Goal: Transaction & Acquisition: Purchase product/service

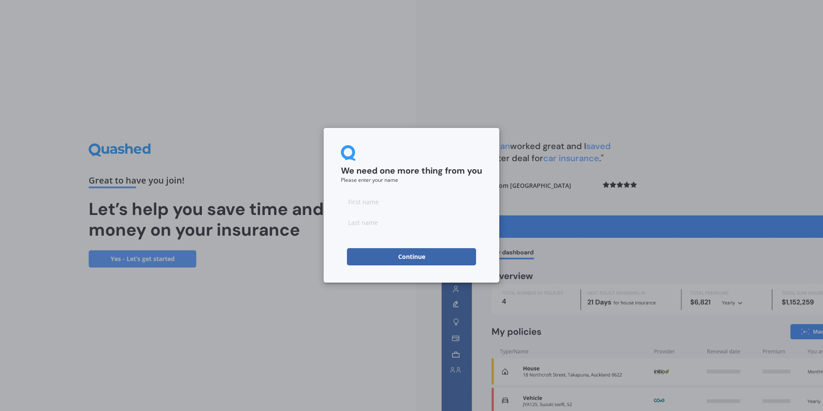
click at [367, 202] on input at bounding box center [411, 201] width 141 height 17
type input "[PERSON_NAME]"
type input "Parai"
click at [394, 256] on button "Continue" at bounding box center [411, 256] width 129 height 17
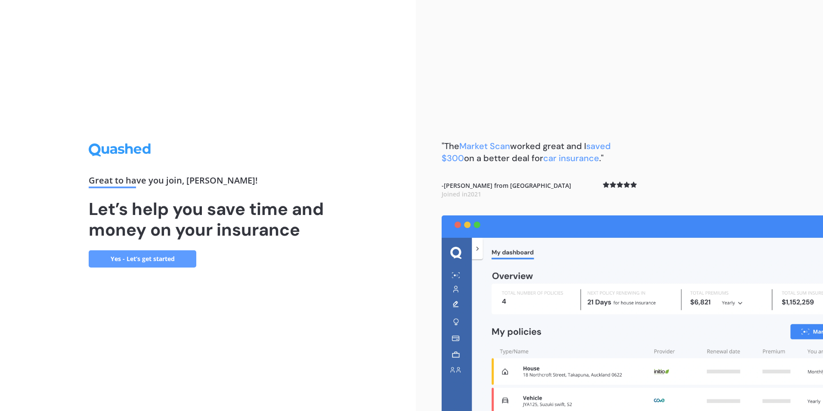
click at [147, 261] on link "Yes - Let’s get started" at bounding box center [143, 258] width 108 height 17
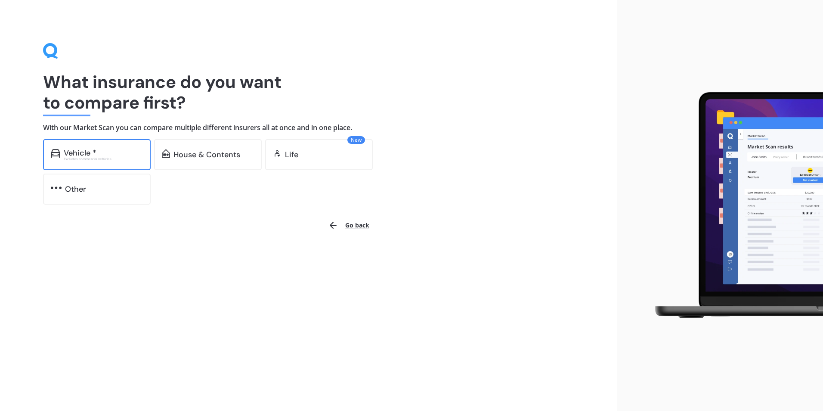
click at [101, 151] on div "Vehicle *" at bounding box center [103, 153] width 79 height 9
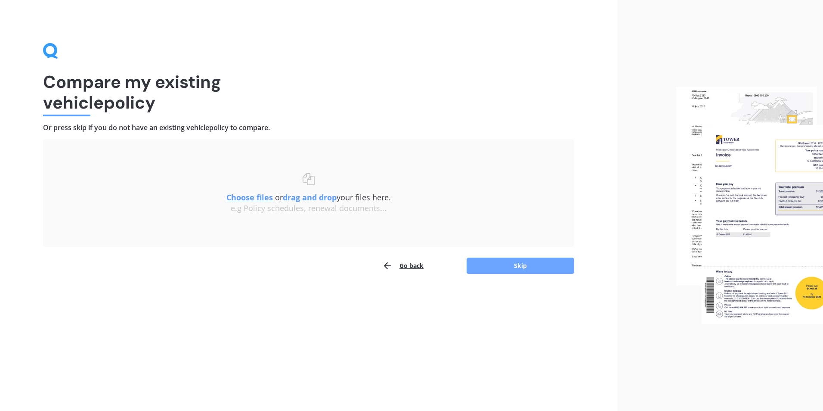
click at [532, 265] on button "Skip" at bounding box center [521, 266] width 108 height 16
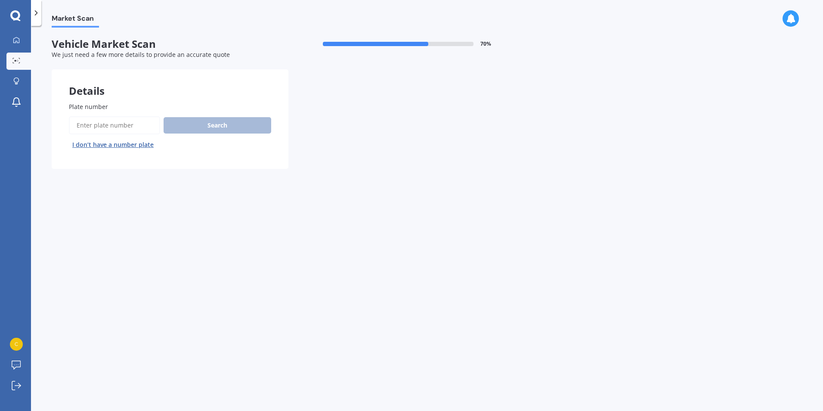
click at [121, 124] on input "Plate number" at bounding box center [114, 125] width 91 height 18
type input "FGF574"
click at [245, 122] on button "Search" at bounding box center [218, 125] width 108 height 16
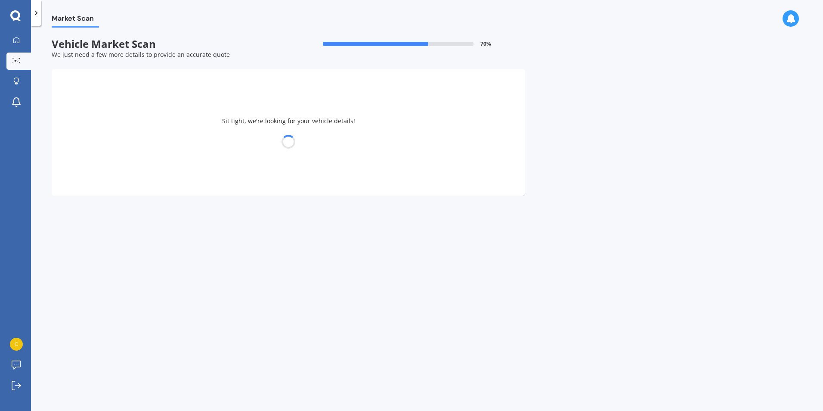
select select "TOYOTA"
select select "IPSUM"
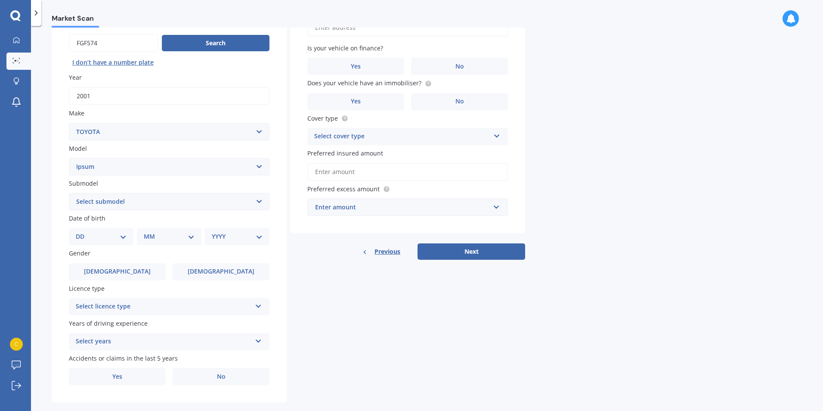
scroll to position [86, 0]
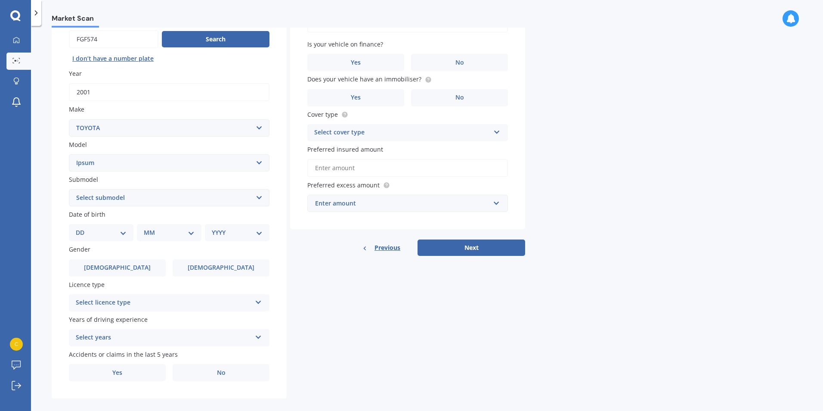
click at [115, 238] on div "DD 01 02 03 04 05 06 07 08 09 10 11 12 13 14 15 16 17 18 19 20 21 22 23 24 25 2…" at bounding box center [101, 232] width 65 height 17
click at [121, 231] on select "DD 01 02 03 04 05 06 07 08 09 10 11 12 13 14 15 16 17 18 19 20 21 22 23 24 25 2…" at bounding box center [101, 232] width 51 height 9
select select "16"
click at [83, 228] on select "DD 01 02 03 04 05 06 07 08 09 10 11 12 13 14 15 16 17 18 19 20 21 22 23 24 25 2…" at bounding box center [101, 232] width 51 height 9
click at [149, 229] on select "MM 01 02 03 04 05 06 07 08 09 10 11 12" at bounding box center [170, 232] width 47 height 9
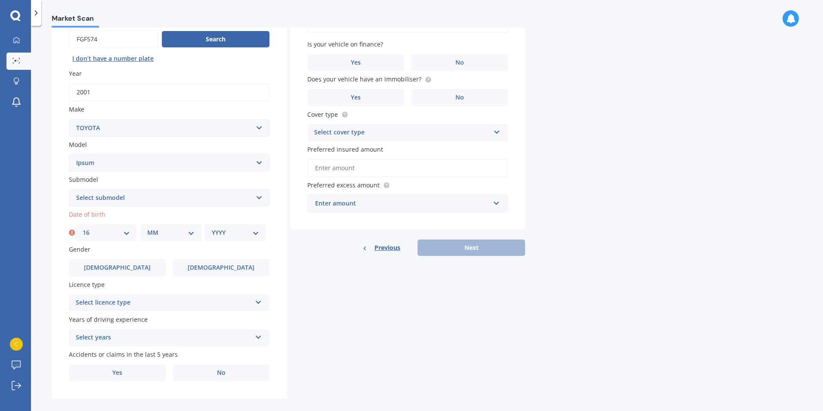
select select "10"
click at [147, 228] on select "MM 01 02 03 04 05 06 07 08 09 10 11 12" at bounding box center [170, 232] width 47 height 9
click at [223, 230] on select "YYYY 2025 2024 2023 2022 2021 2020 2019 2018 2017 2016 2015 2014 2013 2012 2011…" at bounding box center [235, 232] width 47 height 9
select select "1984"
click at [212, 228] on select "YYYY 2025 2024 2023 2022 2021 2020 2019 2018 2017 2016 2015 2014 2013 2012 2011…" at bounding box center [235, 232] width 47 height 9
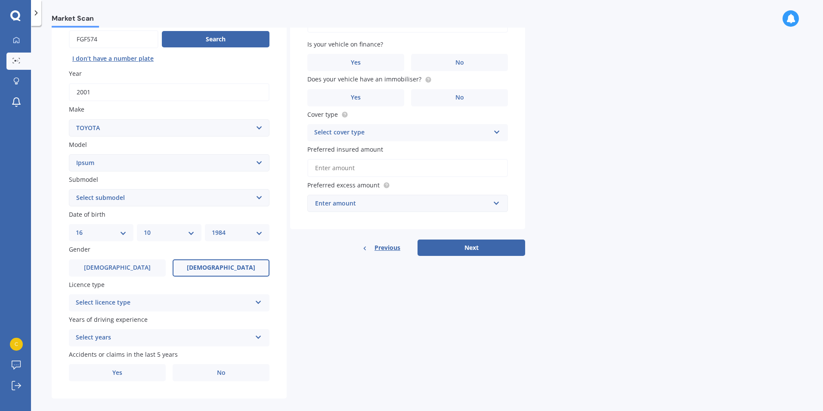
click at [230, 269] on span "[DEMOGRAPHIC_DATA]" at bounding box center [221, 267] width 68 height 7
click at [0, 0] on input "[DEMOGRAPHIC_DATA]" at bounding box center [0, 0] width 0 height 0
click at [145, 303] on div "Select licence type" at bounding box center [164, 303] width 176 height 10
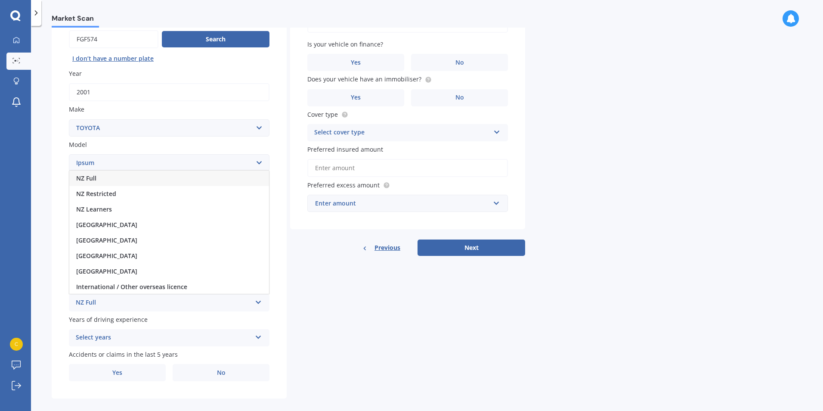
click at [127, 180] on div "NZ Full" at bounding box center [169, 179] width 200 height 16
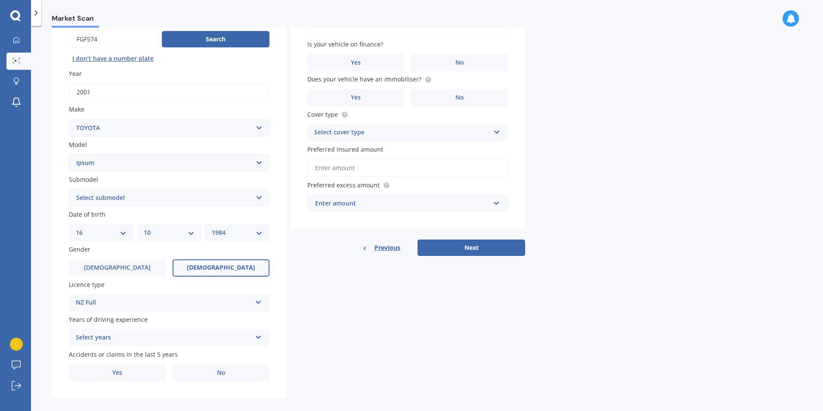
click at [157, 335] on div "Select years" at bounding box center [164, 337] width 176 height 10
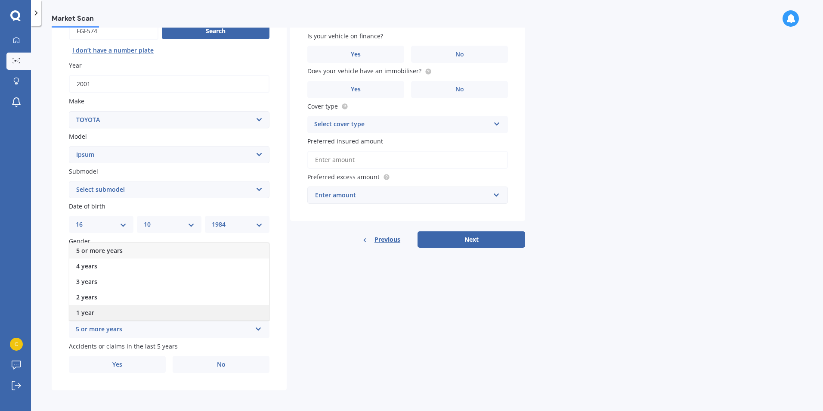
scroll to position [96, 0]
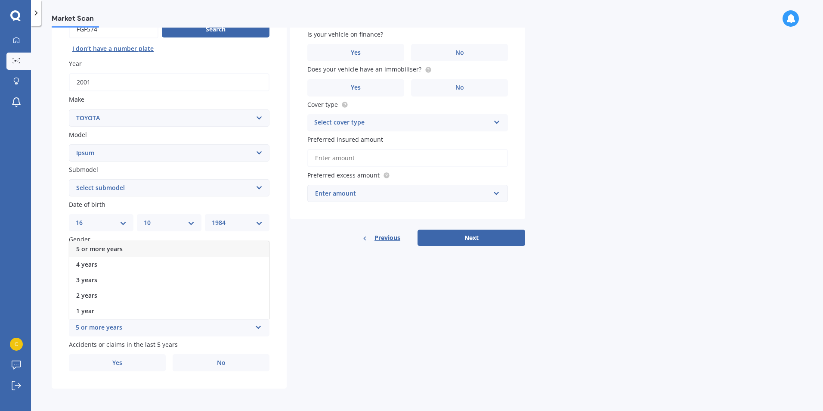
click at [131, 248] on div "5 or more years" at bounding box center [169, 249] width 200 height 16
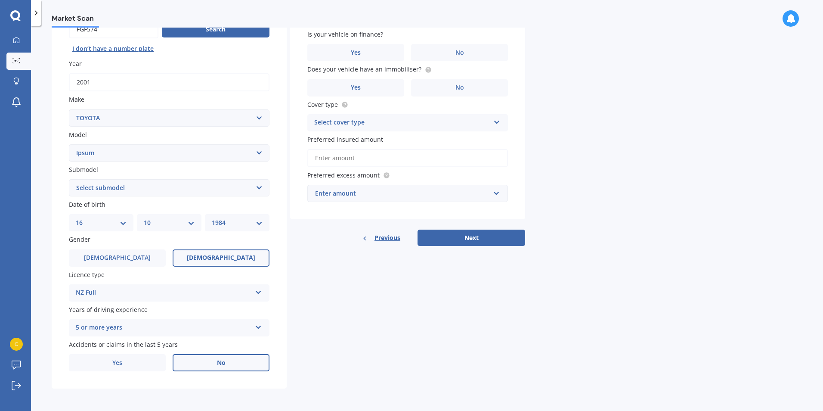
click at [228, 364] on label "No" at bounding box center [221, 362] width 97 height 17
click at [0, 0] on input "No" at bounding box center [0, 0] width 0 height 0
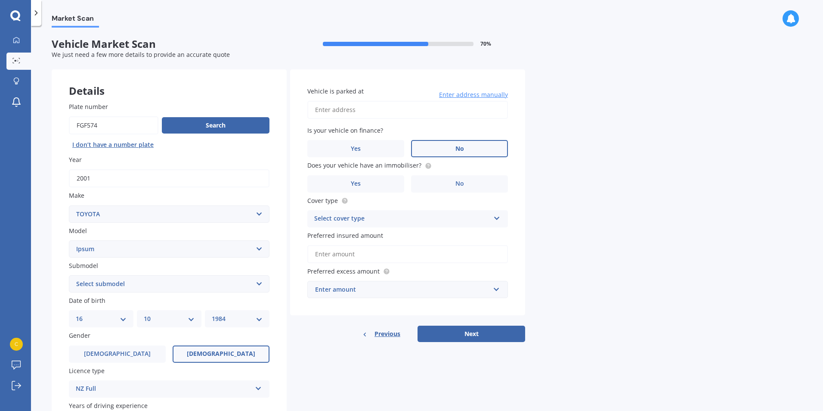
click at [488, 148] on label "No" at bounding box center [459, 148] width 97 height 17
click at [0, 0] on input "No" at bounding box center [0, 0] width 0 height 0
click at [397, 109] on input "Vehicle is parked at" at bounding box center [407, 110] width 201 height 18
type input "[STREET_ADDRESS][PERSON_NAME]"
click at [450, 190] on label "No" at bounding box center [459, 183] width 97 height 17
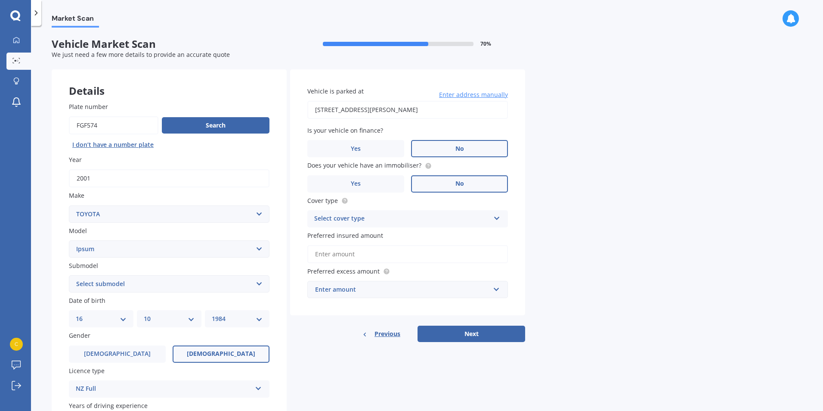
click at [0, 0] on input "No" at bounding box center [0, 0] width 0 height 0
click at [441, 219] on div "Select cover type" at bounding box center [402, 219] width 176 height 10
click at [393, 251] on div "Third Party, Fire & Theft" at bounding box center [408, 251] width 200 height 16
click at [341, 255] on input "Preferred insured amount" at bounding box center [407, 254] width 201 height 18
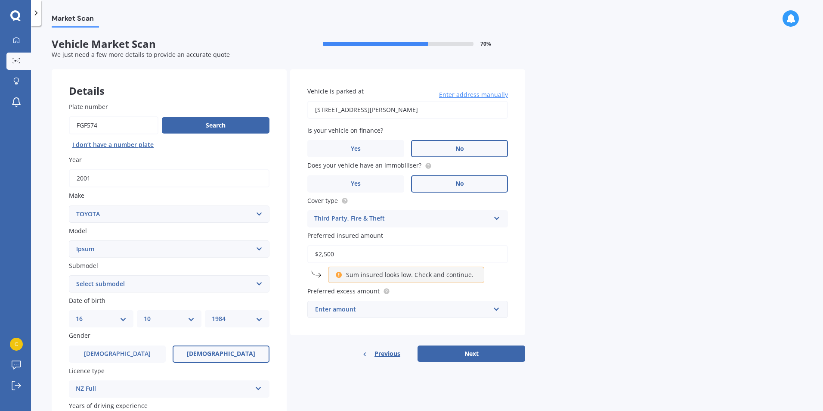
drag, startPoint x: 369, startPoint y: 250, endPoint x: 279, endPoint y: 251, distance: 90.0
click at [279, 251] on div "Details Plate number Search I don’t have a number plate Year [DATE] Make Select…" at bounding box center [289, 277] width 474 height 416
type input "$3,000"
drag, startPoint x: 767, startPoint y: 143, endPoint x: 694, endPoint y: 158, distance: 73.9
click at [762, 144] on div "Market Scan Vehicle Market Scan 70 % We just need a few more details to provide…" at bounding box center [427, 220] width 792 height 385
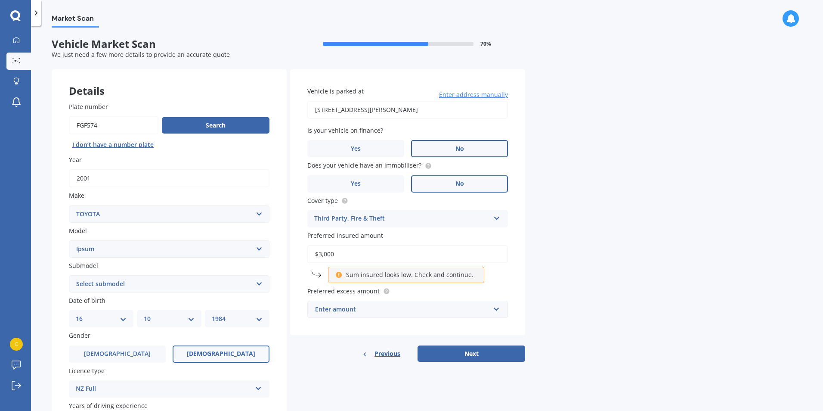
click at [349, 255] on input "$3,000" at bounding box center [407, 254] width 201 height 18
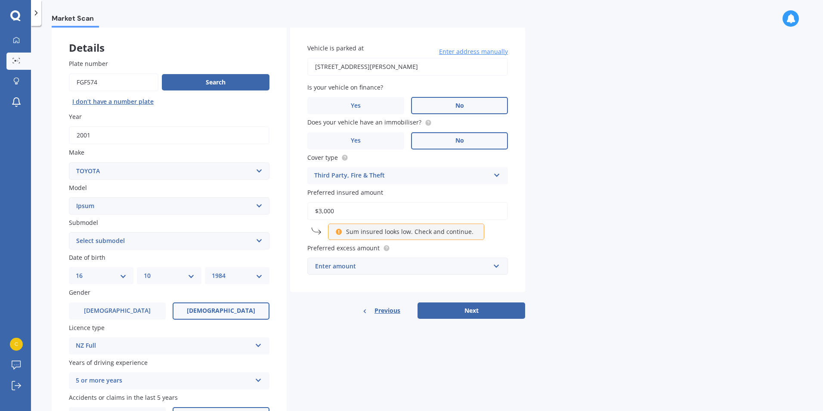
click at [436, 263] on div "Enter amount" at bounding box center [402, 265] width 175 height 9
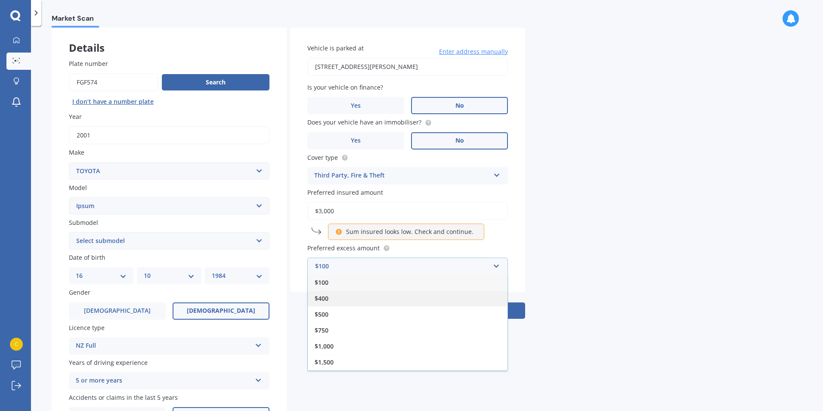
click at [386, 295] on div "$400" at bounding box center [408, 298] width 200 height 16
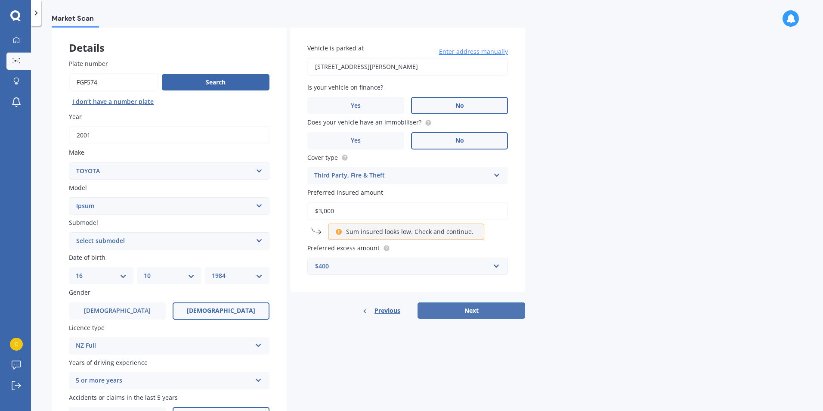
click at [498, 310] on button "Next" at bounding box center [472, 310] width 108 height 16
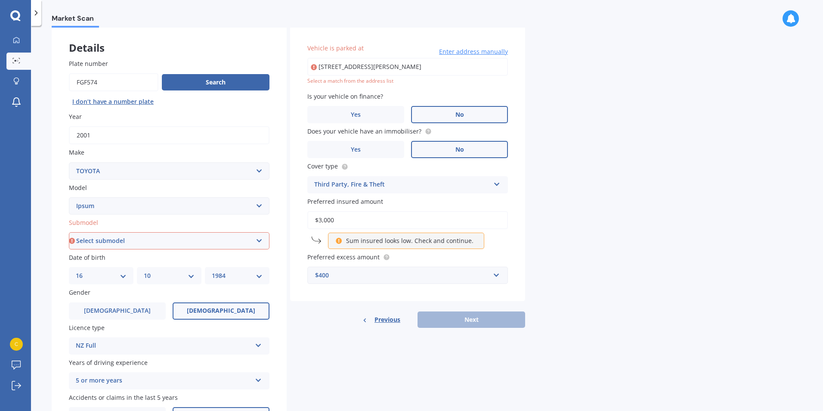
click at [162, 244] on select "Select submodel (All)" at bounding box center [169, 240] width 201 height 17
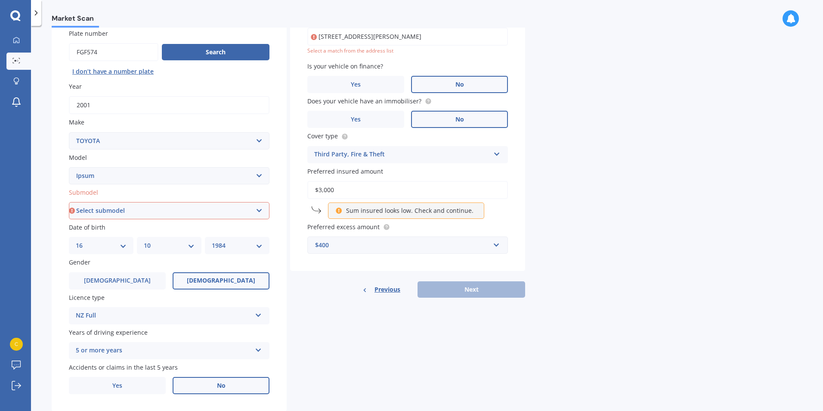
scroll to position [86, 0]
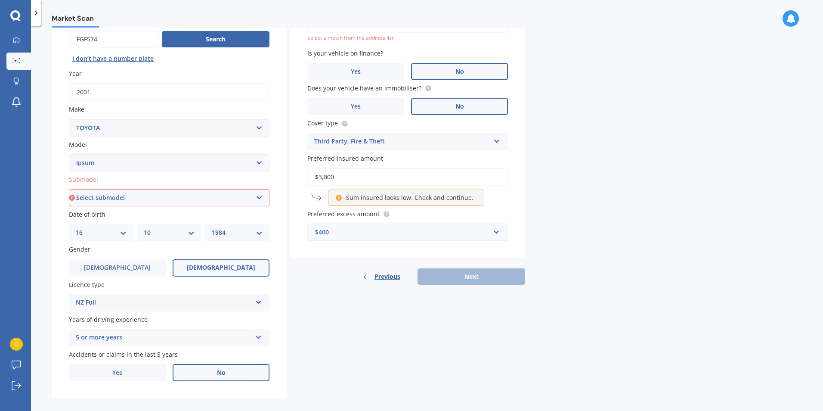
click at [103, 200] on select "Select submodel (All)" at bounding box center [169, 197] width 201 height 17
select select "(ALL)"
click at [69, 189] on select "Select submodel (All)" at bounding box center [169, 197] width 201 height 17
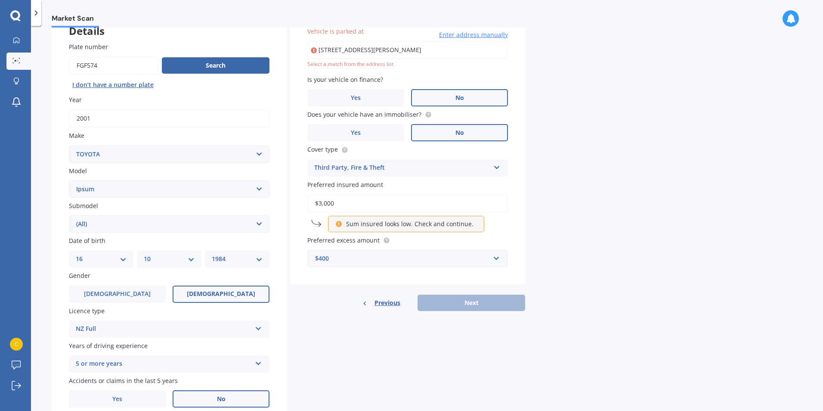
scroll to position [59, 0]
click at [478, 304] on div "Previous Next" at bounding box center [407, 303] width 235 height 16
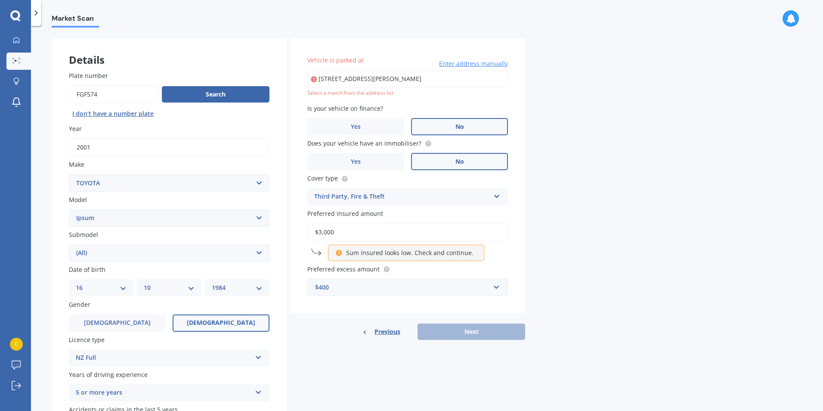
scroll to position [16, 0]
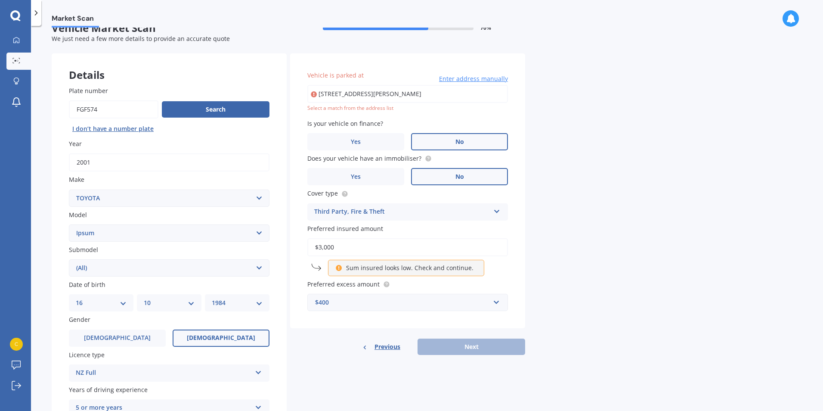
click at [426, 94] on input "[STREET_ADDRESS][PERSON_NAME]" at bounding box center [407, 94] width 201 height 18
drag, startPoint x: 343, startPoint y: 100, endPoint x: 357, endPoint y: 99, distance: 13.8
click at [347, 100] on input "[STREET_ADDRESS][PERSON_NAME]" at bounding box center [407, 94] width 201 height 18
drag, startPoint x: 143, startPoint y: 105, endPoint x: 132, endPoint y: 108, distance: 11.2
click at [128, 106] on div "Details Plate number Search I don’t have a number plate Year [DATE] Make Select…" at bounding box center [289, 261] width 474 height 416
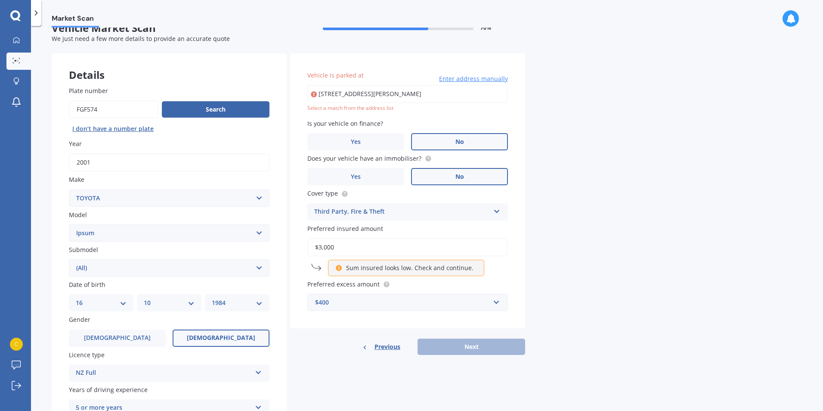
type input "[STREET_ADDRESS][PERSON_NAME]"
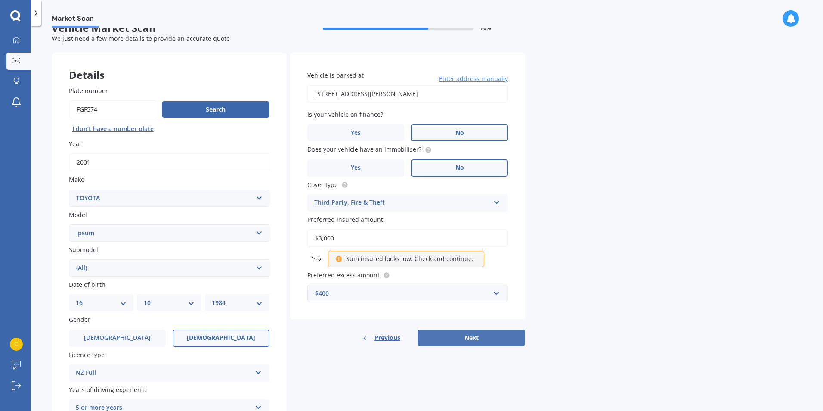
click at [467, 338] on button "Next" at bounding box center [472, 337] width 108 height 16
select select "16"
select select "10"
select select "1984"
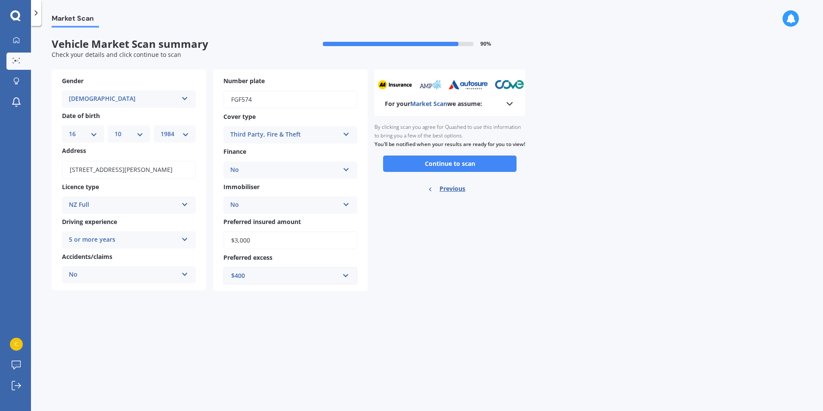
scroll to position [0, 0]
click at [476, 172] on button "Continue to scan" at bounding box center [449, 163] width 133 height 16
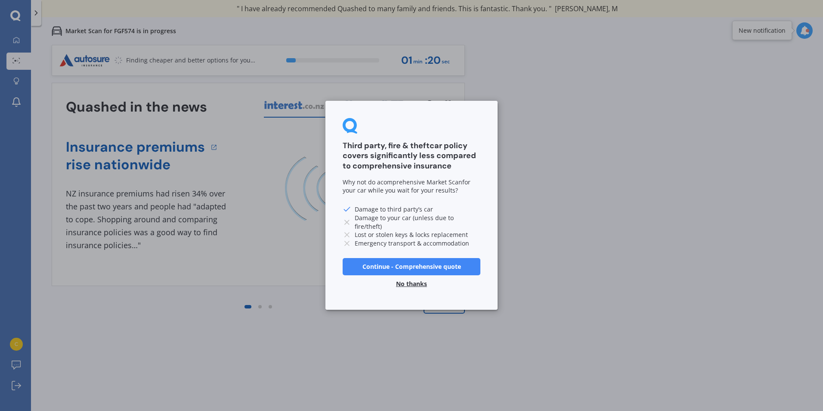
click at [443, 267] on button "Continue - Comprehensive quote" at bounding box center [412, 266] width 138 height 17
click at [410, 282] on button "No thanks" at bounding box center [411, 284] width 41 height 17
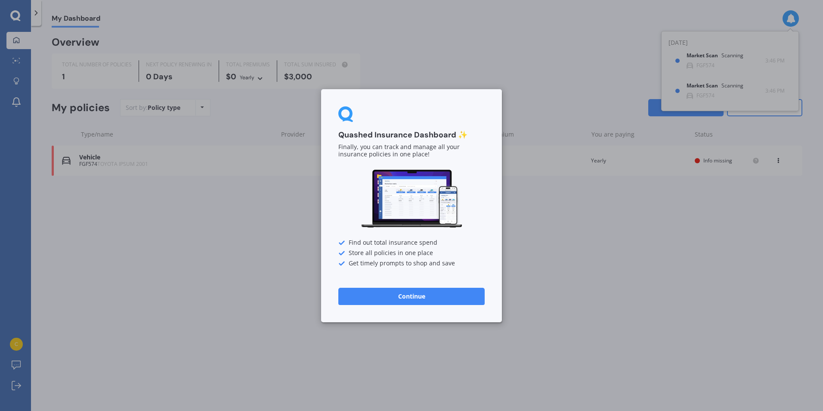
click at [414, 300] on button "Continue" at bounding box center [411, 295] width 146 height 17
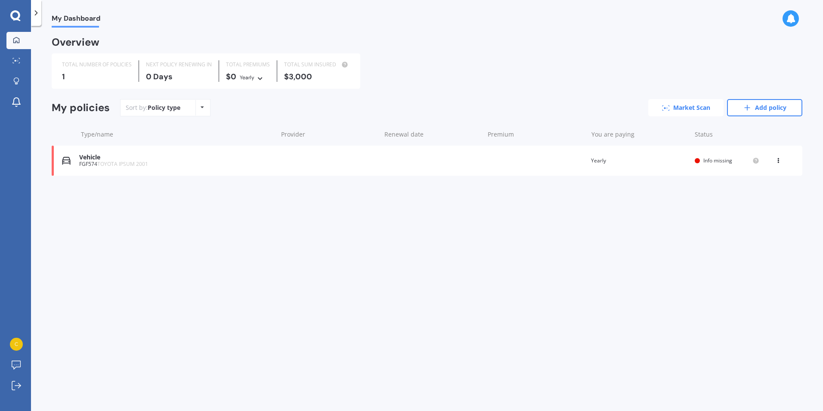
click at [702, 103] on link "Market Scan" at bounding box center [686, 107] width 75 height 17
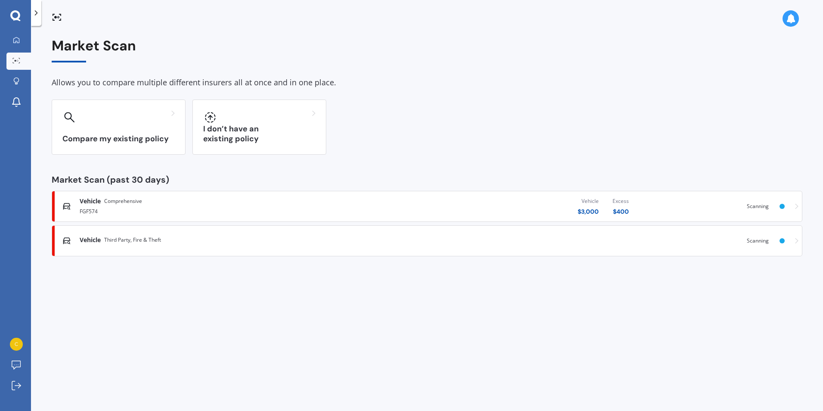
click at [202, 205] on div "Vehicle Comprehensive" at bounding box center [215, 201] width 270 height 9
click at [178, 239] on div "Vehicle Third Party, Fire & Theft" at bounding box center [358, 240] width 556 height 9
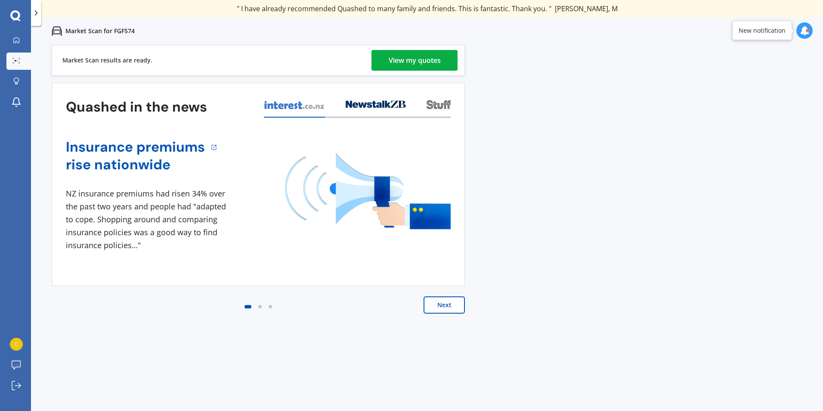
click at [435, 59] on div "View my quotes" at bounding box center [415, 60] width 52 height 21
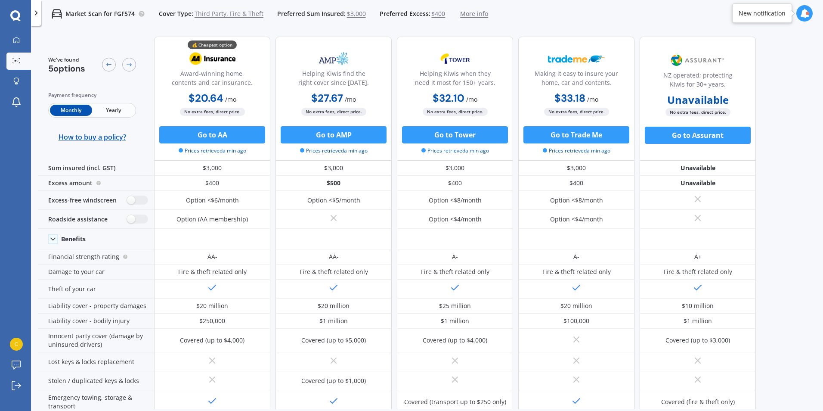
click at [111, 111] on span "Yearly" at bounding box center [113, 110] width 42 height 11
